Goal: Find specific page/section: Find specific page/section

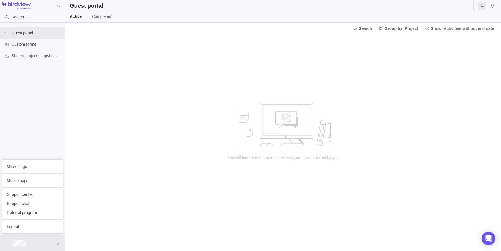
click at [126, 168] on body "Search Guest portal Custom forms Shared project snapshots Guest portal Active C…" at bounding box center [250, 125] width 501 height 251
click at [314, 97] on div "no data to show" at bounding box center [283, 121] width 108 height 50
drag, startPoint x: 166, startPoint y: 55, endPoint x: 84, endPoint y: 46, distance: 82.7
click at [84, 46] on div "You will find here all the activities assigned to or created by you" at bounding box center [283, 142] width 436 height 217
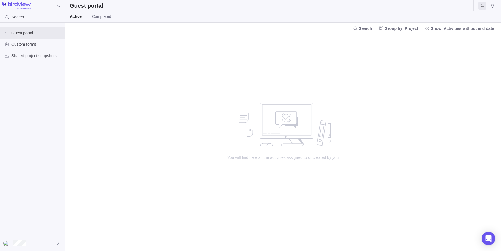
click at [196, 1] on div "Guest portal" at bounding box center [283, 5] width 436 height 11
click at [106, 18] on span "Completed" at bounding box center [101, 17] width 19 height 6
